Goal: Find specific page/section: Find specific page/section

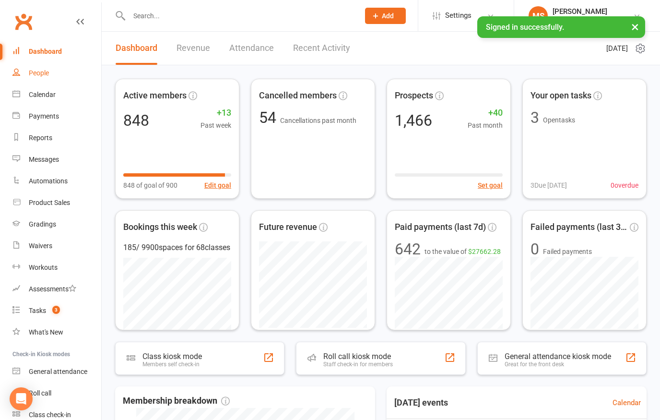
click at [34, 73] on div "People" at bounding box center [39, 73] width 20 height 8
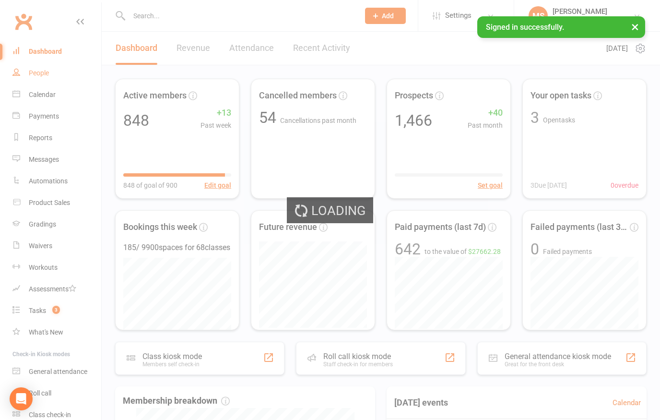
select select "100"
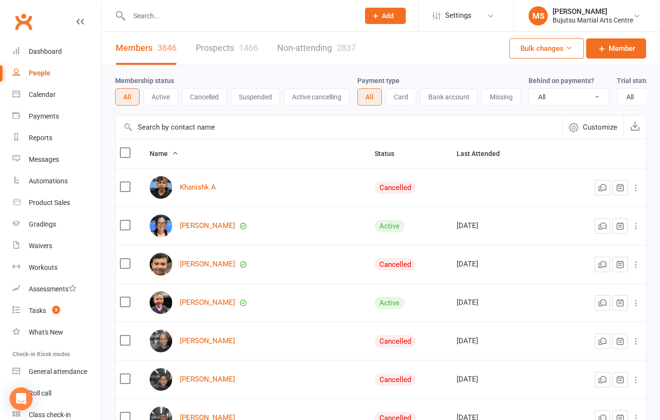
click at [214, 43] on link "Prospects 1466" at bounding box center [227, 48] width 62 height 33
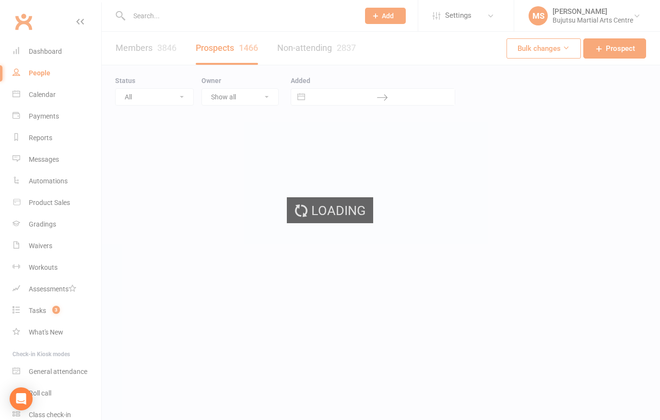
select select "100"
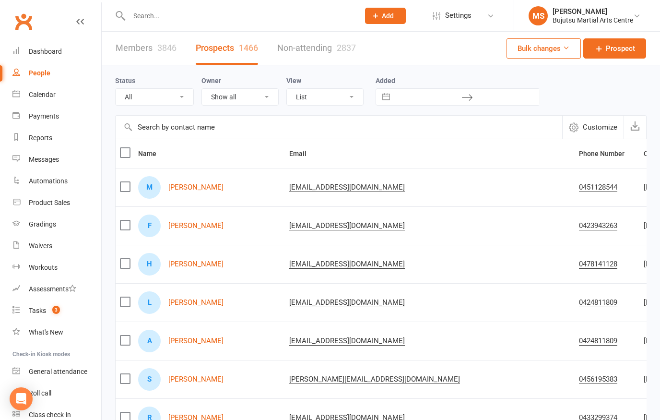
click at [270, 15] on input "text" at bounding box center [239, 15] width 226 height 13
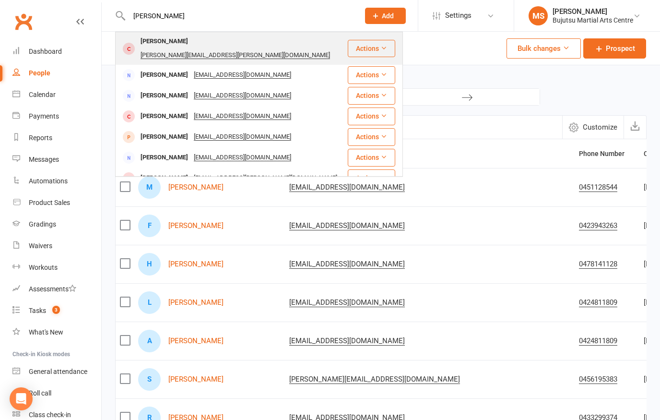
type input "[PERSON_NAME]"
click at [166, 40] on div "[PERSON_NAME]" at bounding box center [164, 42] width 53 height 14
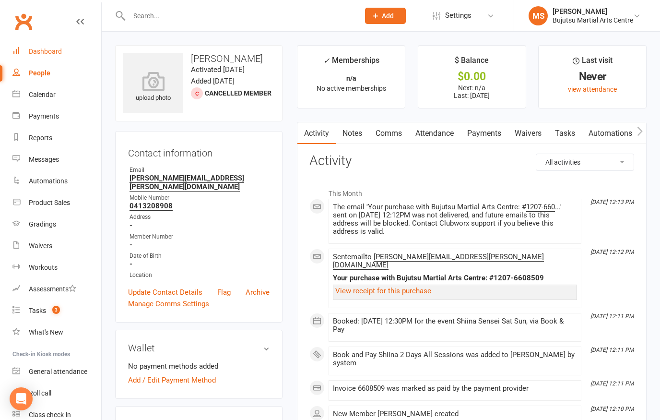
click at [37, 48] on div "Dashboard" at bounding box center [45, 51] width 33 height 8
